Goal: Information Seeking & Learning: Check status

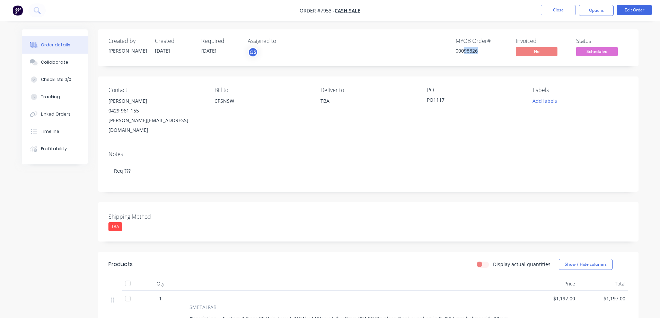
drag, startPoint x: 464, startPoint y: 51, endPoint x: 477, endPoint y: 58, distance: 15.5
click at [477, 58] on div "Created by [PERSON_NAME] Created [DATE] Required [DATE] Assigned to GS MYOB Ord…" at bounding box center [368, 47] width 540 height 37
copy div "98826"
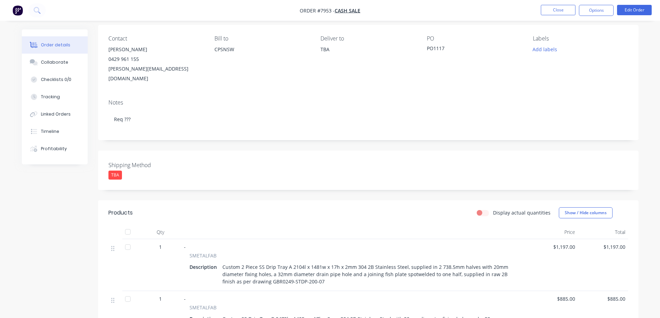
scroll to position [69, 0]
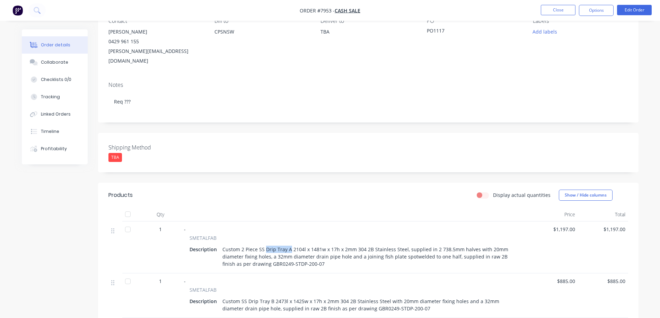
drag, startPoint x: 264, startPoint y: 239, endPoint x: 288, endPoint y: 242, distance: 24.1
click at [288, 245] on div "Custom 2 Piece SS Drip Tray A 2104l x 1481w x 17h x 2mm 304 2B Stainless Steel,…" at bounding box center [370, 257] width 300 height 25
copy div "Drip Tray A"
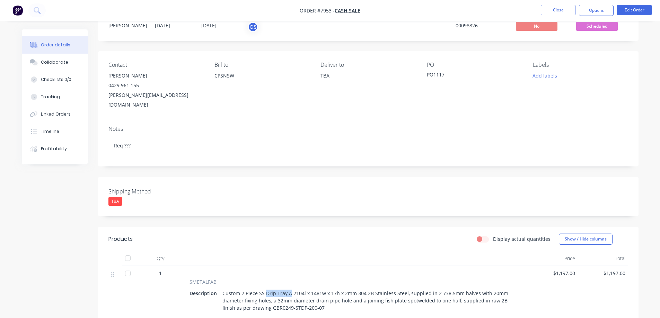
scroll to position [0, 0]
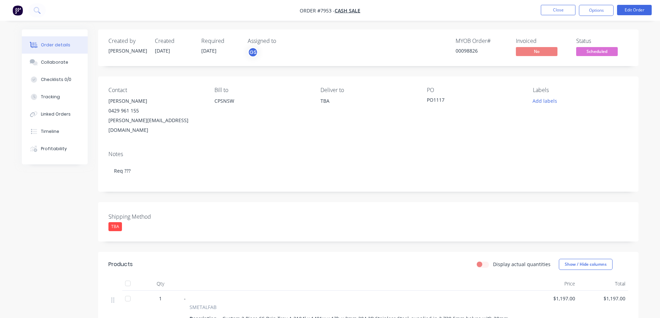
click at [646, 188] on div "Order details Collaborate Checklists 0/0 Tracking Linked Orders Timeline Profit…" at bounding box center [330, 285] width 660 height 571
click at [554, 8] on button "Close" at bounding box center [558, 10] width 35 height 10
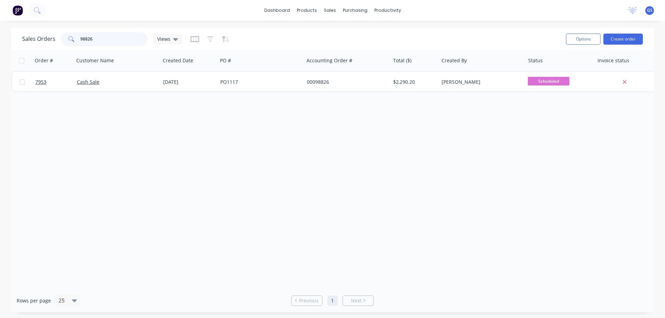
drag, startPoint x: 95, startPoint y: 41, endPoint x: 71, endPoint y: 42, distance: 23.9
click at [71, 42] on div "98826" at bounding box center [104, 39] width 87 height 14
type input "98818"
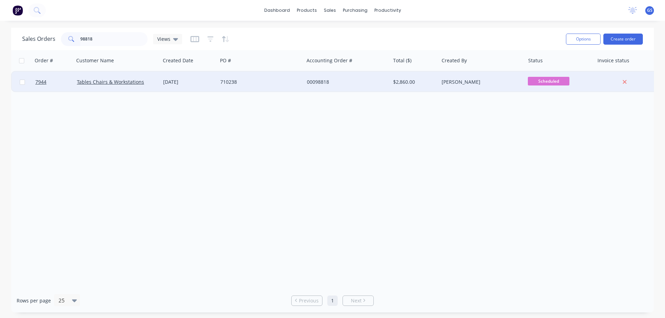
click at [106, 87] on div "Tables Chairs & Workstations" at bounding box center [117, 82] width 86 height 21
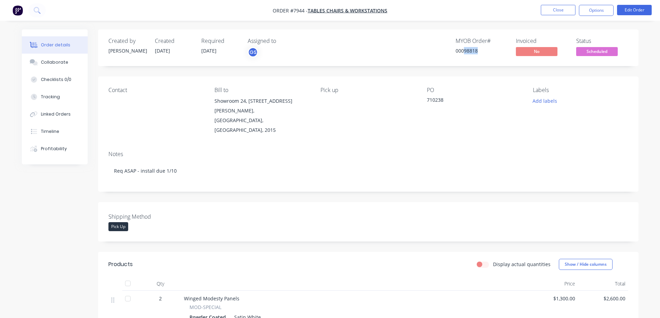
drag, startPoint x: 464, startPoint y: 50, endPoint x: 477, endPoint y: 58, distance: 14.6
click at [477, 58] on div "Created by [PERSON_NAME] Created [DATE] Required [DATE] Assigned to GS MYOB Ord…" at bounding box center [368, 47] width 540 height 37
copy div "98818"
click at [556, 10] on button "Close" at bounding box center [558, 10] width 35 height 10
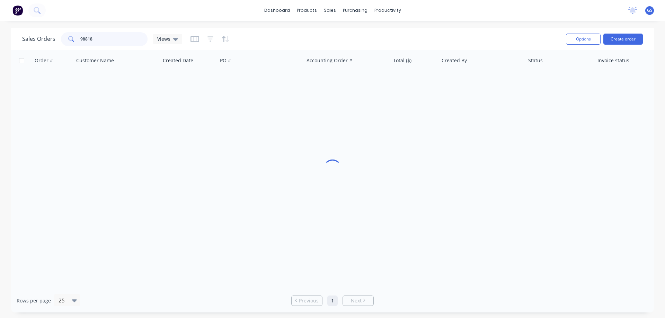
drag, startPoint x: 99, startPoint y: 42, endPoint x: 63, endPoint y: 44, distance: 35.4
click at [63, 44] on div "98818" at bounding box center [104, 39] width 87 height 14
type input "98826"
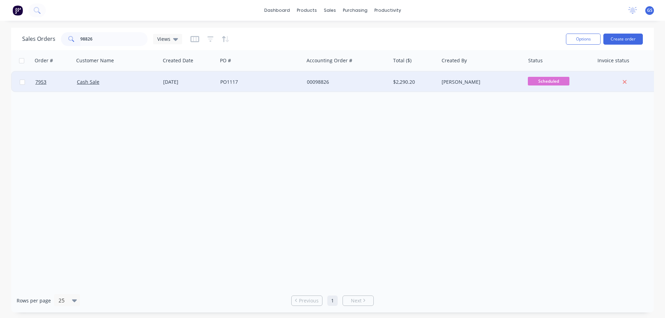
click at [98, 89] on div "Cash Sale" at bounding box center [117, 82] width 86 height 21
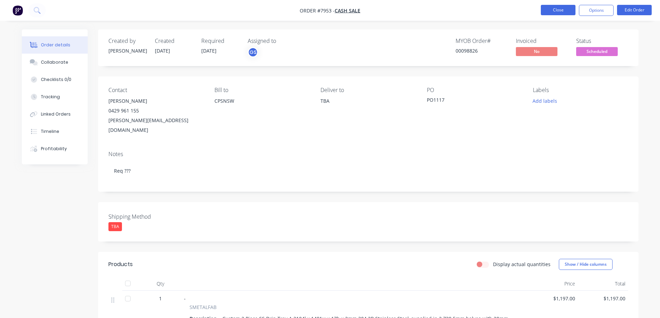
click at [548, 10] on button "Close" at bounding box center [558, 10] width 35 height 10
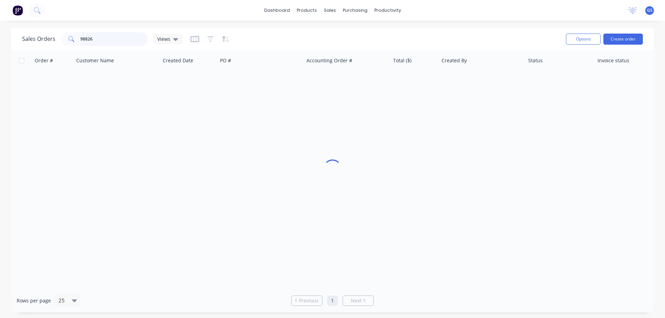
drag, startPoint x: 99, startPoint y: 41, endPoint x: 58, endPoint y: 43, distance: 42.0
click at [64, 42] on div "98826" at bounding box center [104, 39] width 87 height 14
type input "97681"
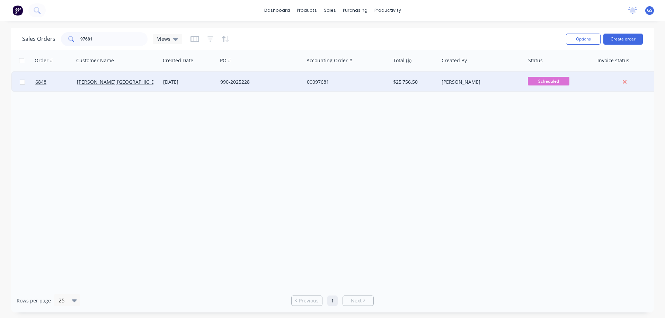
click at [114, 88] on div "[PERSON_NAME] [GEOGRAPHIC_DATA]" at bounding box center [117, 82] width 86 height 21
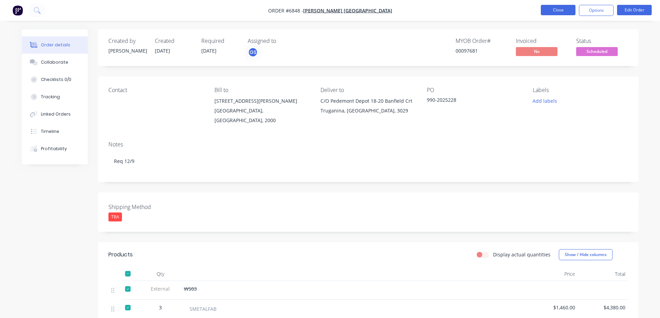
click at [549, 11] on button "Close" at bounding box center [558, 10] width 35 height 10
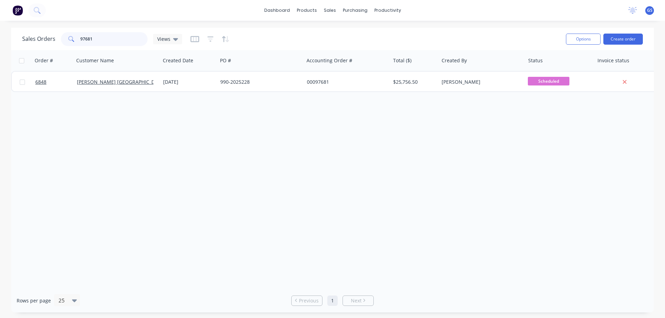
click at [95, 41] on input "97681" at bounding box center [114, 39] width 68 height 14
type input "98530"
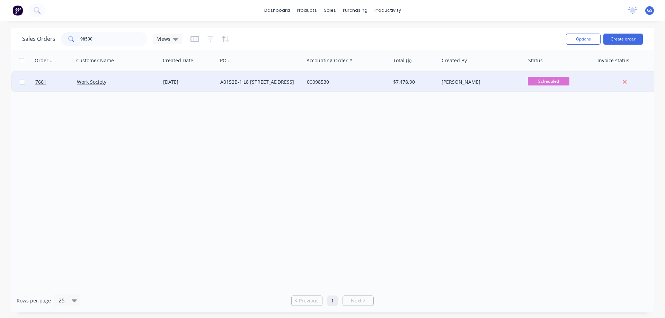
click at [100, 90] on div "Work Society" at bounding box center [117, 82] width 86 height 21
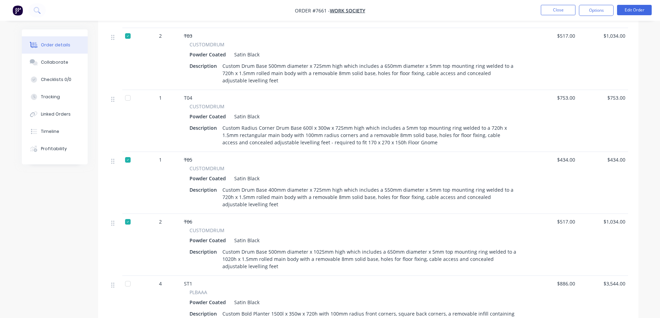
scroll to position [139, 0]
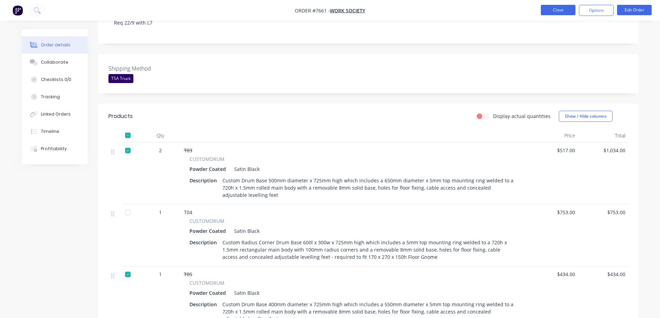
click at [553, 10] on button "Close" at bounding box center [558, 10] width 35 height 10
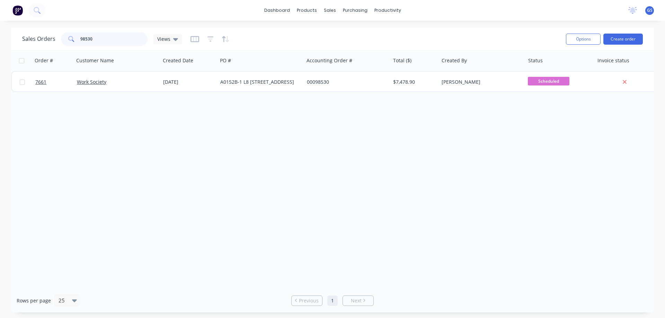
drag, startPoint x: 94, startPoint y: 42, endPoint x: 66, endPoint y: 44, distance: 28.2
click at [65, 44] on div "98530" at bounding box center [104, 39] width 87 height 14
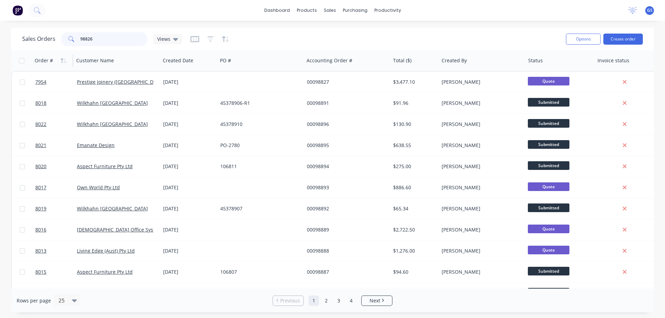
type input "98826"
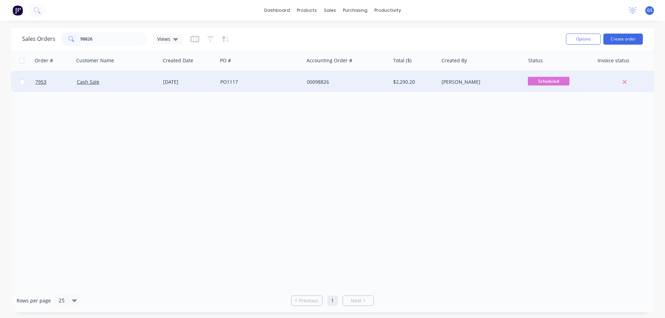
click at [92, 90] on div "Cash Sale" at bounding box center [117, 82] width 86 height 21
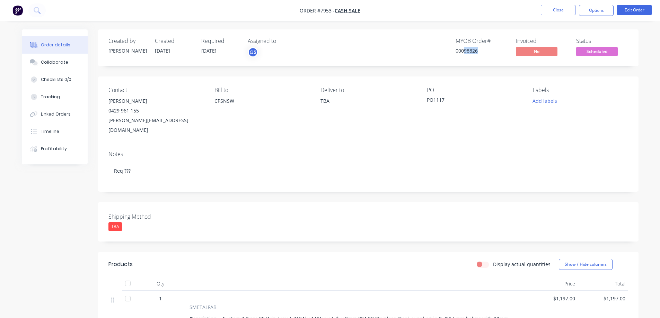
drag, startPoint x: 464, startPoint y: 50, endPoint x: 477, endPoint y: 60, distance: 16.4
click at [477, 60] on div "Created by [PERSON_NAME] Created [DATE] Required [DATE] Assigned to GS MYOB Ord…" at bounding box center [368, 47] width 540 height 37
copy div "98826"
drag, startPoint x: 202, startPoint y: 51, endPoint x: 220, endPoint y: 57, distance: 19.2
click at [220, 57] on div "Required [DATE]" at bounding box center [220, 48] width 38 height 20
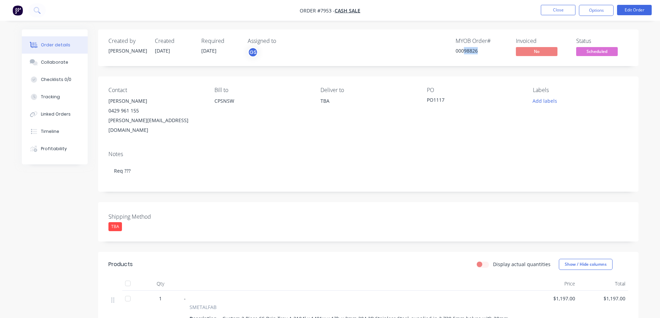
copy span "[DATE]"
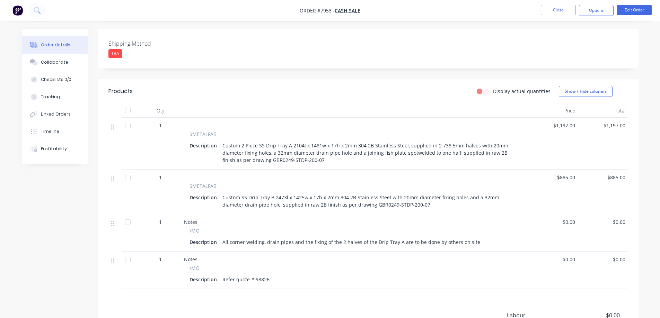
scroll to position [243, 0]
